Goal: Information Seeking & Learning: Check status

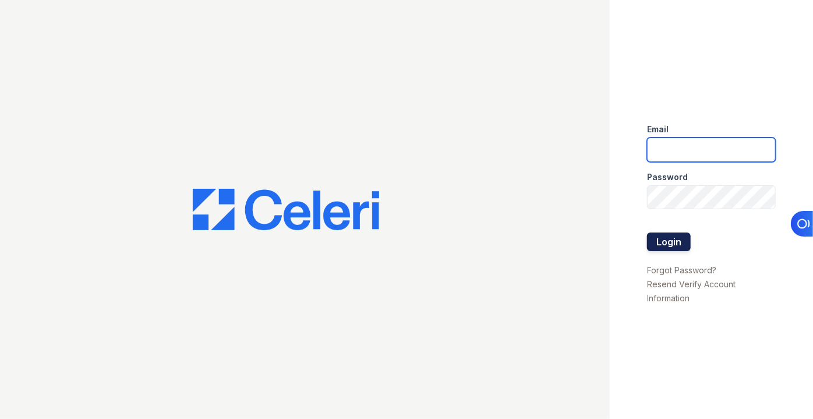
type input "pmateranorozco@lantowerliving.com"
click at [666, 248] on button "Login" at bounding box center [669, 241] width 44 height 19
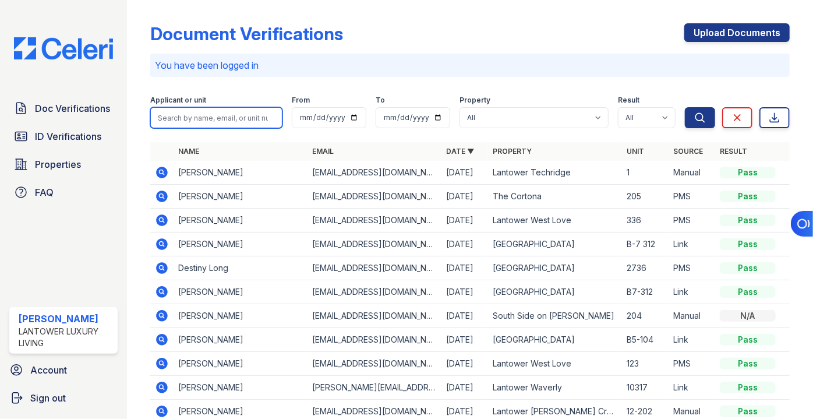
click at [226, 112] on input "search" at bounding box center [216, 117] width 132 height 21
type input "[PERSON_NAME]"
click at [685, 107] on button "Search" at bounding box center [700, 117] width 30 height 21
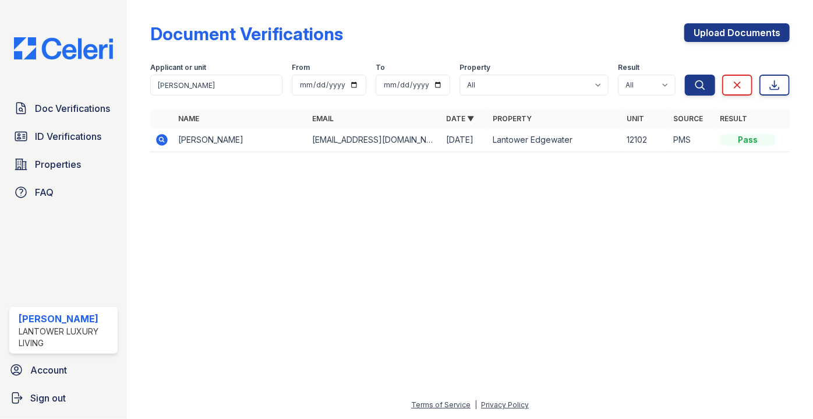
click at [152, 142] on td at bounding box center [161, 140] width 23 height 24
click at [160, 142] on icon at bounding box center [163, 140] width 12 height 12
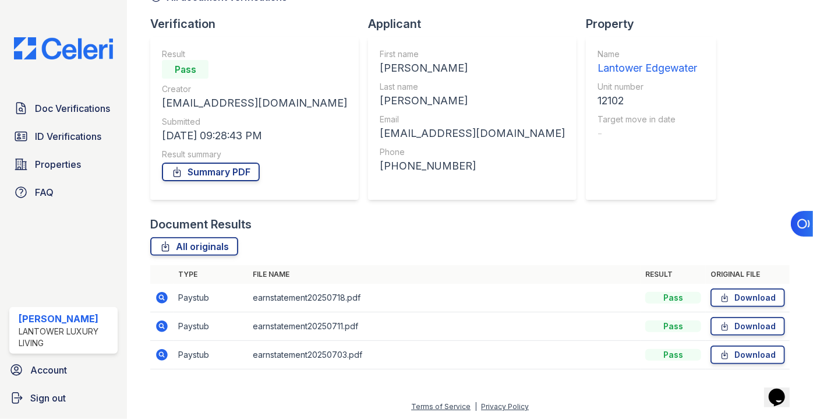
scroll to position [71, 0]
click at [217, 244] on link "All originals" at bounding box center [194, 246] width 88 height 19
click at [69, 139] on span "ID Verifications" at bounding box center [68, 136] width 66 height 14
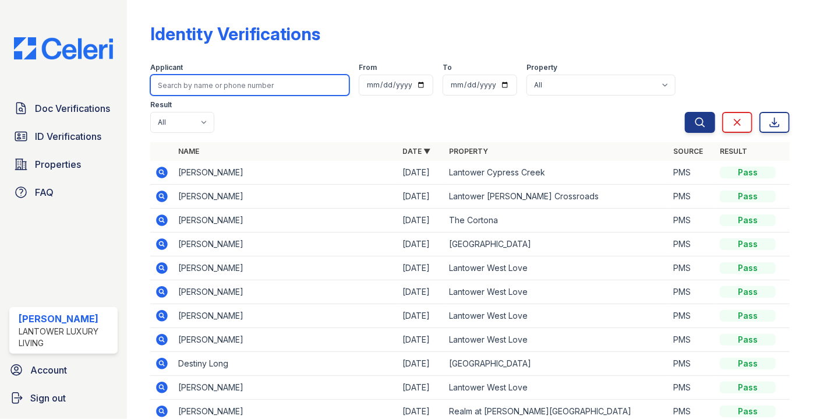
click at [204, 89] on input "search" at bounding box center [249, 85] width 199 height 21
type input "[PERSON_NAME]"
click at [685, 112] on button "Search" at bounding box center [700, 122] width 30 height 21
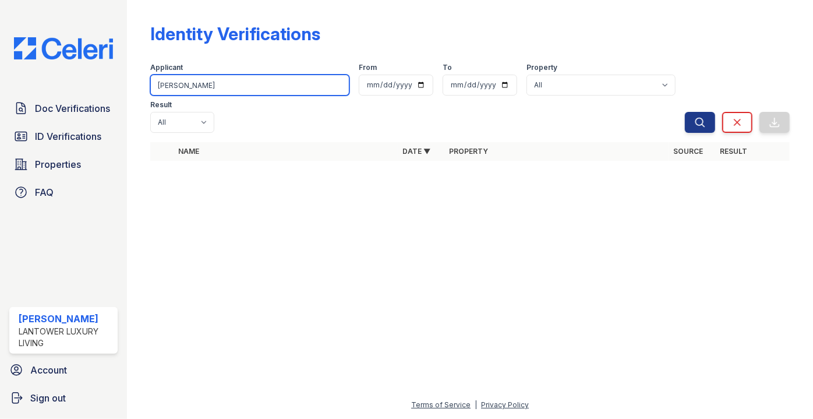
click at [204, 90] on input "[PERSON_NAME]" at bounding box center [249, 85] width 199 height 21
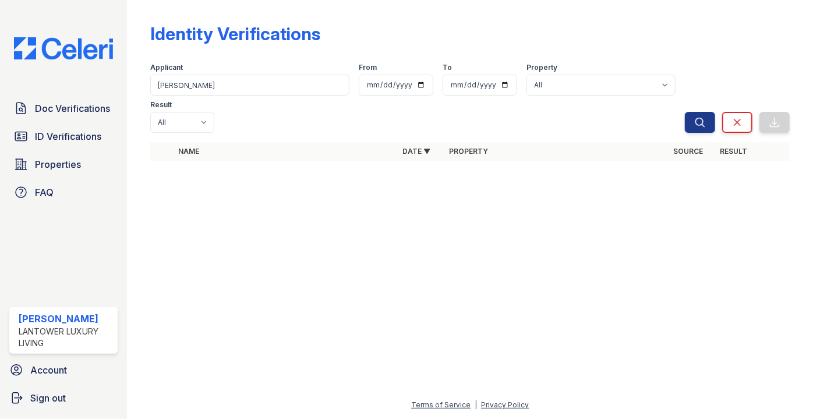
drag, startPoint x: 219, startPoint y: 74, endPoint x: 212, endPoint y: 74, distance: 7.0
click at [216, 75] on div "Applicant roach" at bounding box center [249, 79] width 199 height 33
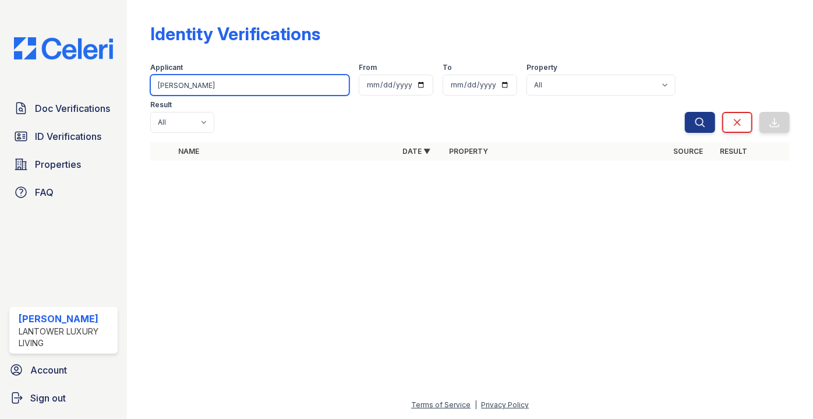
drag, startPoint x: 203, startPoint y: 78, endPoint x: 142, endPoint y: 87, distance: 61.8
click at [142, 87] on div "Identity Verifications Filter Applicant roach From To Property All Lantower Amb…" at bounding box center [470, 209] width 686 height 419
type input "samuel"
click at [685, 112] on button "Search" at bounding box center [700, 122] width 30 height 21
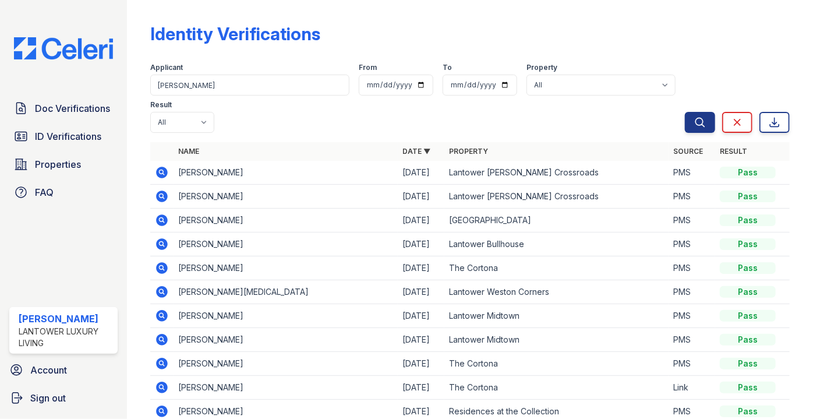
drag, startPoint x: 205, startPoint y: 72, endPoint x: 117, endPoint y: 81, distance: 89.0
click at [122, 79] on div "Doc Verifications ID Verifications Properties FAQ Paola Materan Orozco Lantower…" at bounding box center [406, 209] width 813 height 419
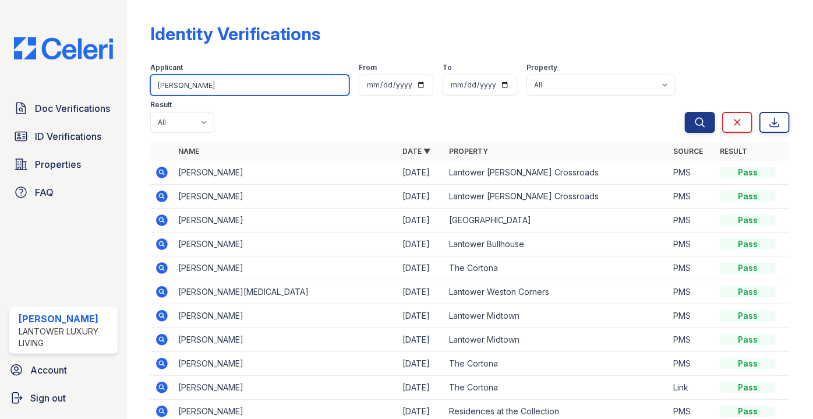
drag, startPoint x: 154, startPoint y: 96, endPoint x: 101, endPoint y: 97, distance: 53.0
click at [121, 98] on div "Doc Verifications ID Verifications Properties FAQ Paola Materan Orozco Lantower…" at bounding box center [406, 209] width 813 height 419
type input "victor"
click at [685, 112] on button "Search" at bounding box center [700, 122] width 30 height 21
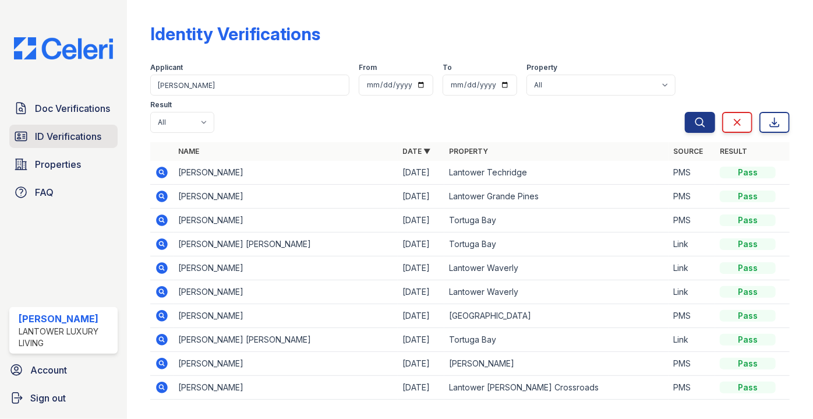
click at [64, 137] on span "ID Verifications" at bounding box center [68, 136] width 66 height 14
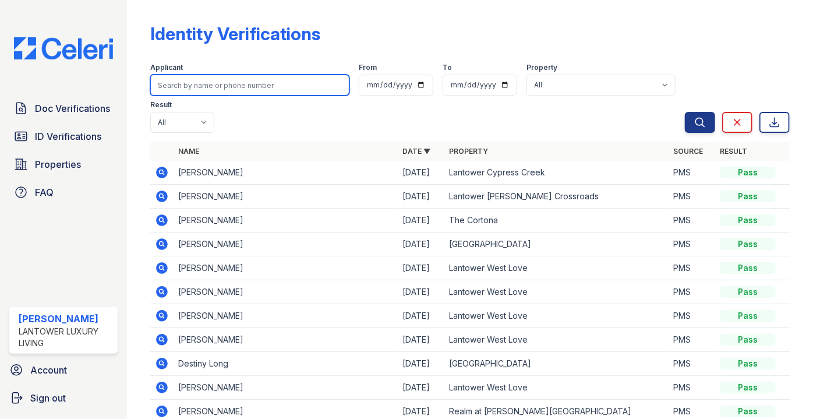
drag, startPoint x: 179, startPoint y: 81, endPoint x: 171, endPoint y: 86, distance: 9.7
click at [179, 81] on input "search" at bounding box center [249, 85] width 199 height 21
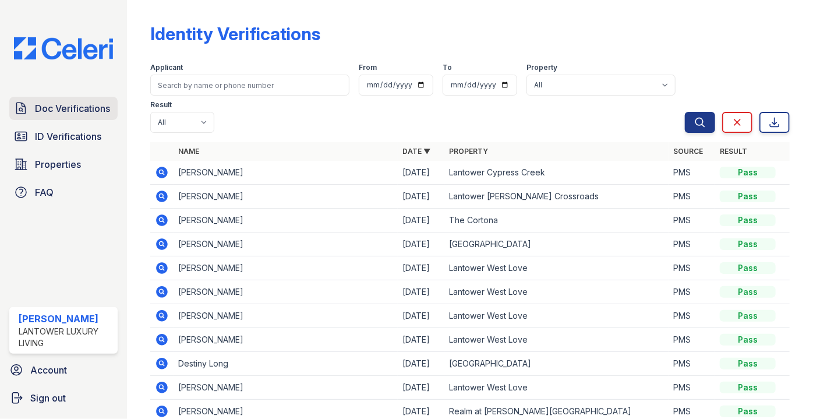
click at [103, 117] on link "Doc Verifications" at bounding box center [63, 108] width 108 height 23
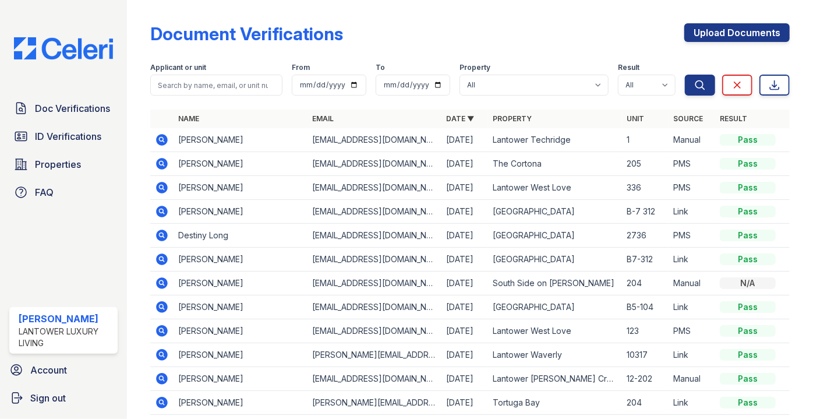
click at [182, 82] on input "search" at bounding box center [216, 85] width 132 height 21
type input "victor"
click at [685, 75] on button "Search" at bounding box center [700, 85] width 30 height 21
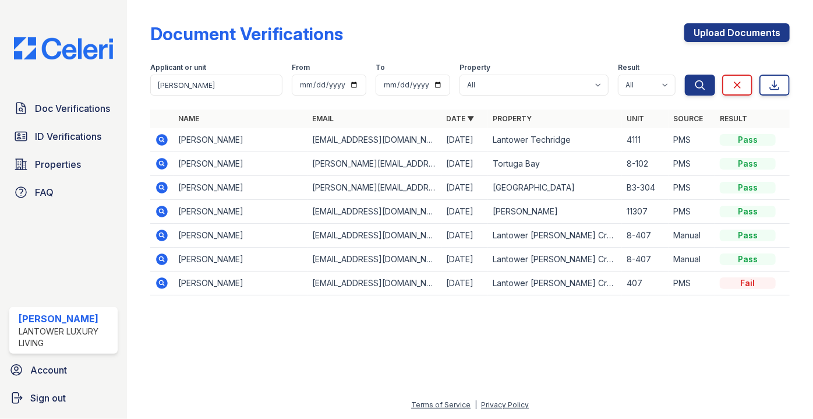
click at [211, 69] on div "Applicant or unit" at bounding box center [216, 69] width 132 height 12
drag, startPoint x: 215, startPoint y: 90, endPoint x: 139, endPoint y: 85, distance: 76.5
click at [139, 85] on div "Document Verifications Upload Documents Filter Applicant or unit victor From To…" at bounding box center [470, 209] width 686 height 419
type input "amanda"
click at [685, 75] on button "Search" at bounding box center [700, 85] width 30 height 21
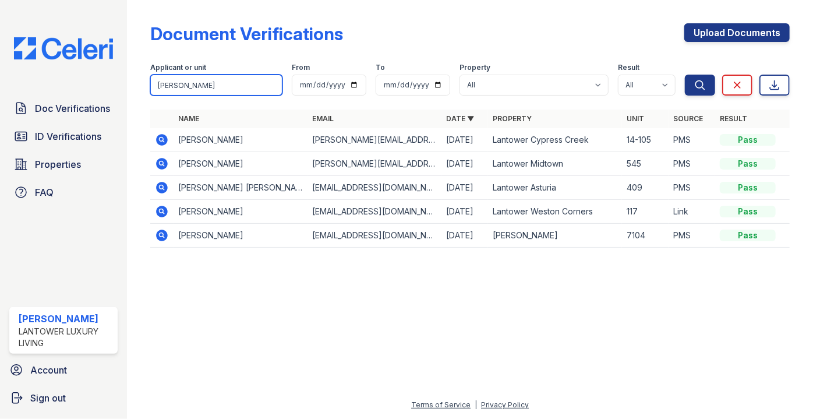
drag, startPoint x: 212, startPoint y: 85, endPoint x: 153, endPoint y: 90, distance: 59.1
click at [153, 90] on input "amanda" at bounding box center [216, 85] width 132 height 21
click at [228, 87] on input "amanda" at bounding box center [216, 85] width 132 height 21
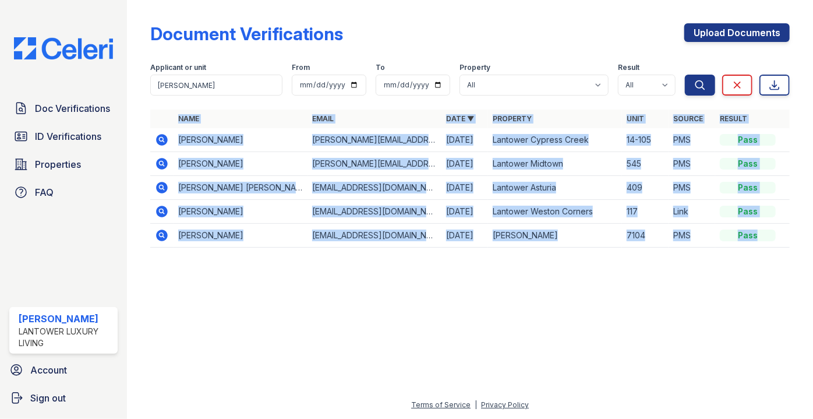
click at [273, 276] on div "Document Verifications Upload Documents Filter Applicant or unit amanda From To…" at bounding box center [470, 139] width 649 height 278
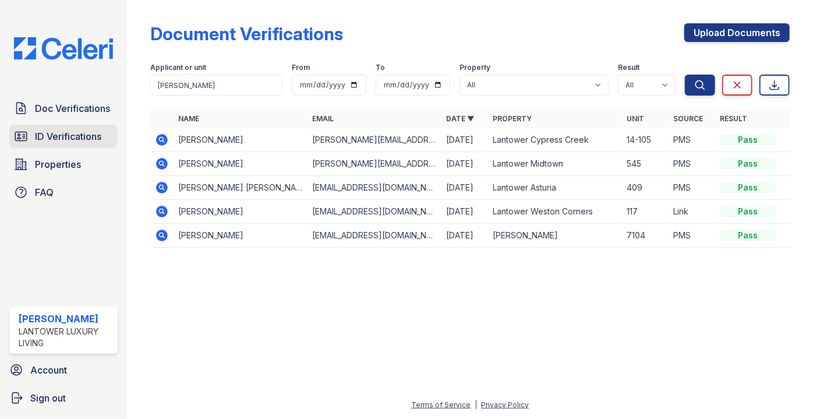
click at [52, 137] on span "ID Verifications" at bounding box center [68, 136] width 66 height 14
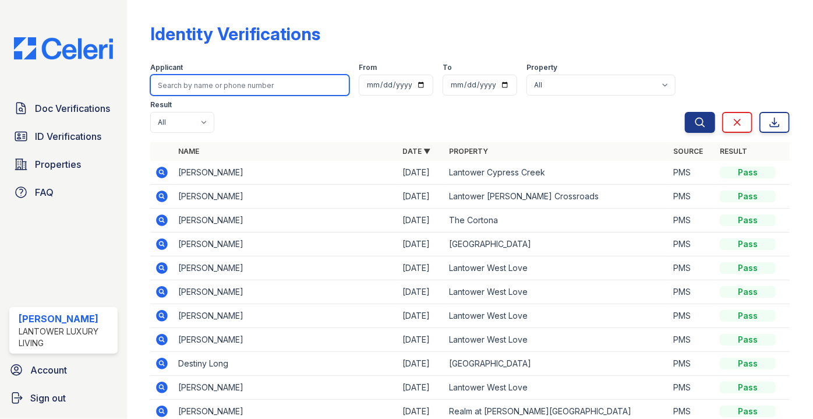
click at [186, 88] on input "search" at bounding box center [249, 85] width 199 height 21
type input "taylor"
click at [685, 112] on button "Search" at bounding box center [700, 122] width 30 height 21
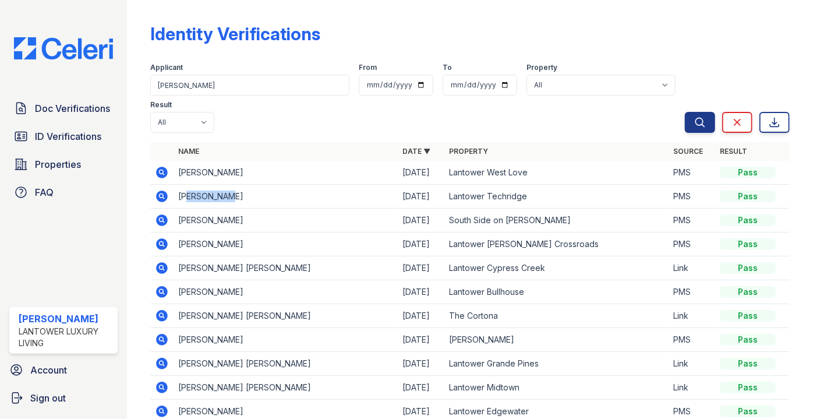
drag, startPoint x: 230, startPoint y: 163, endPoint x: 188, endPoint y: 161, distance: 42.0
click at [188, 185] on td "Amanda Taylor" at bounding box center [286, 197] width 224 height 24
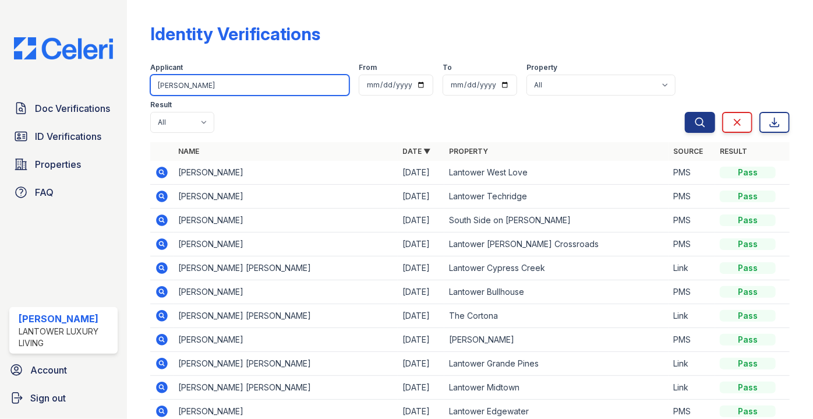
drag, startPoint x: 183, startPoint y: 87, endPoint x: 94, endPoint y: 88, distance: 88.6
click at [95, 89] on div "Doc Verifications ID Verifications Properties FAQ Paola Materan Orozco Lantower…" at bounding box center [406, 209] width 813 height 419
paste input "Baldwin"
type input "Baldwin"
click at [685, 112] on button "Search" at bounding box center [700, 122] width 30 height 21
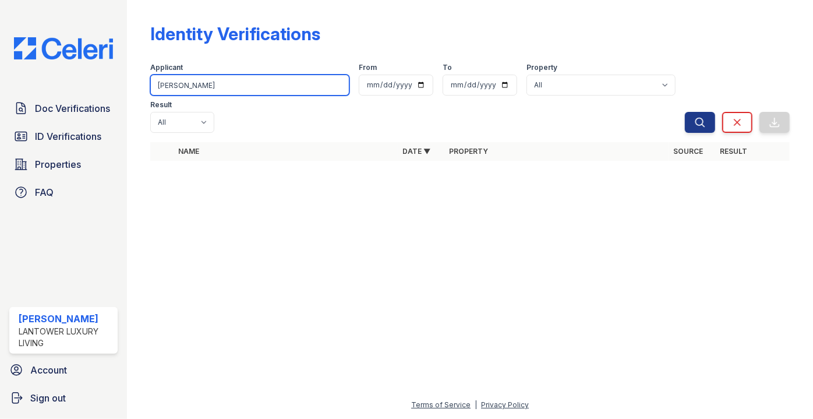
click at [230, 94] on input "Baldwin" at bounding box center [249, 85] width 199 height 21
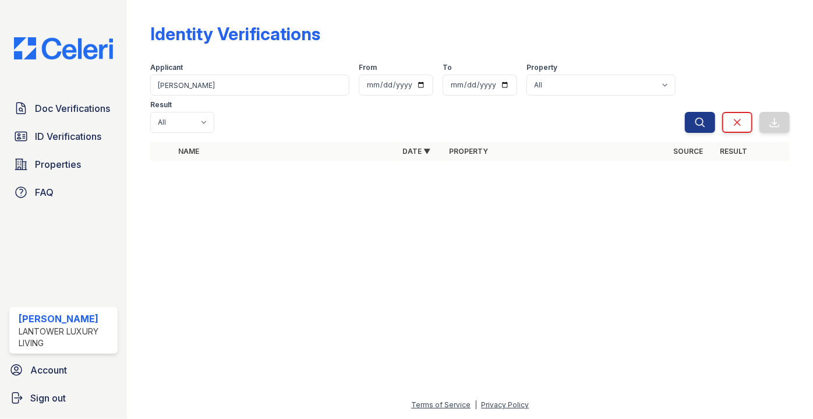
drag, startPoint x: 210, startPoint y: 100, endPoint x: 217, endPoint y: 100, distance: 6.4
click at [211, 137] on div at bounding box center [470, 139] width 640 height 5
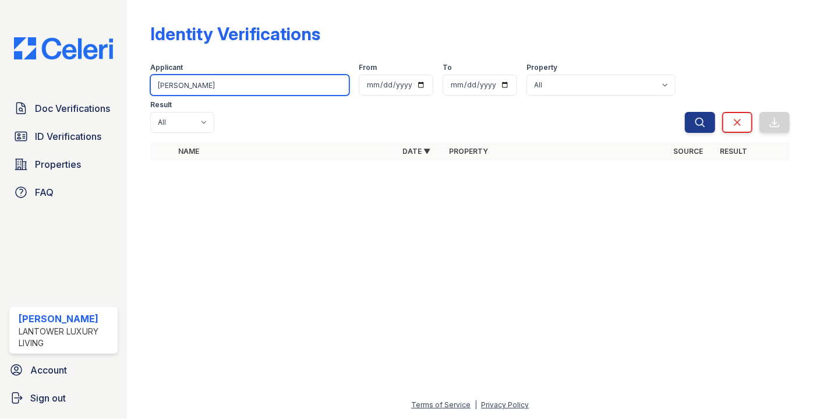
drag, startPoint x: 235, startPoint y: 94, endPoint x: 231, endPoint y: 79, distance: 15.5
click at [235, 93] on input "Baldwin" at bounding box center [249, 85] width 199 height 21
click at [685, 112] on button "Search" at bounding box center [700, 122] width 30 height 21
click at [230, 82] on input "Baldwin" at bounding box center [249, 85] width 199 height 21
drag, startPoint x: 179, startPoint y: 81, endPoint x: 127, endPoint y: 80, distance: 52.4
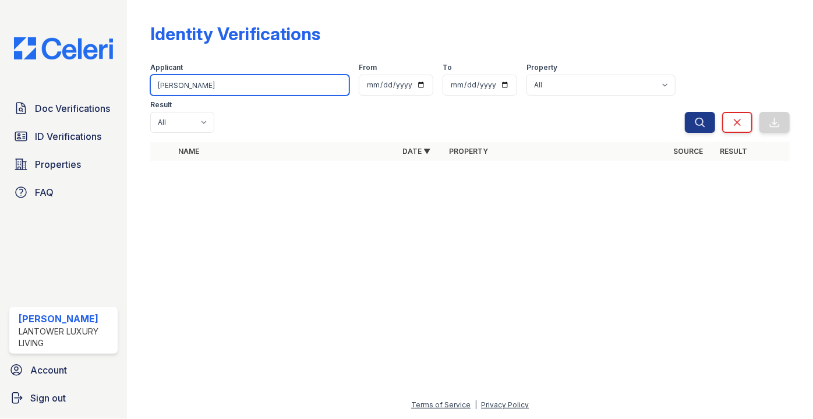
click at [128, 80] on div "Identity Verifications Filter Applicant Baldwin From To Property All Lantower A…" at bounding box center [470, 209] width 686 height 419
type input "mitchell"
click at [685, 112] on button "Search" at bounding box center [700, 122] width 30 height 21
